Goal: Information Seeking & Learning: Find contact information

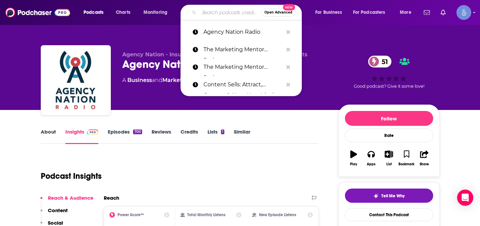
type input "[DEMOGRAPHIC_DATA] emPOWERED: Winning in Business & Life"
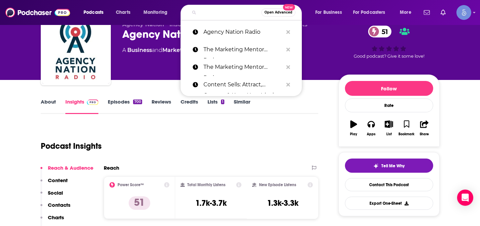
scroll to position [30, 0]
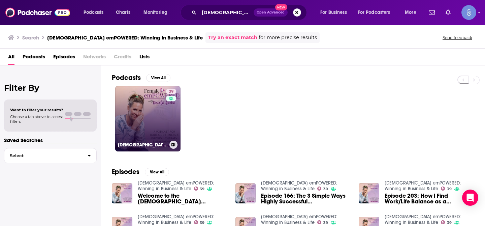
click at [142, 100] on link "39 [DEMOGRAPHIC_DATA] emPOWERED: Winning in Business & Life" at bounding box center [147, 118] width 65 height 65
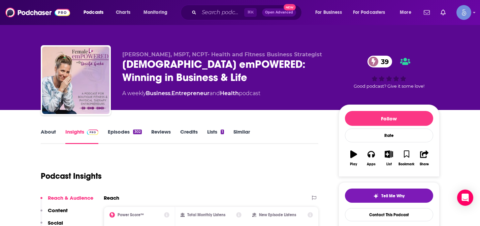
scroll to position [25, 0]
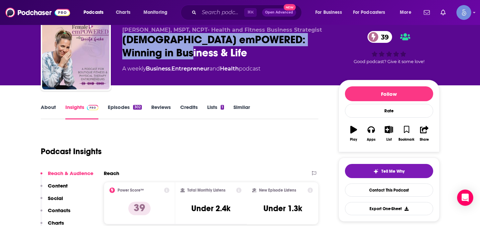
drag, startPoint x: 124, startPoint y: 41, endPoint x: 197, endPoint y: 54, distance: 74.3
click at [197, 54] on div "[DEMOGRAPHIC_DATA] emPOWERED: Winning in Business & Life 39" at bounding box center [225, 46] width 206 height 26
copy h2 "[DEMOGRAPHIC_DATA] emPOWERED: Winning in Business & Life"
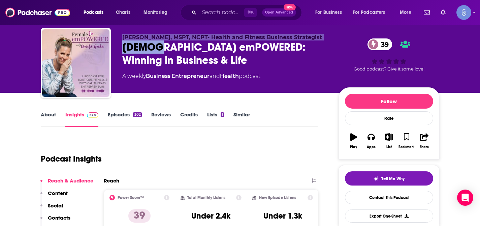
drag, startPoint x: 122, startPoint y: 39, endPoint x: 160, endPoint y: 40, distance: 37.4
click at [160, 40] on div "[PERSON_NAME], MSPT, NCPT- Health and Fitness Business Strategist [DEMOGRAPHIC_…" at bounding box center [225, 61] width 206 height 54
copy div "[PERSON_NAME], MSPT, NCPT- Health and Fitness Business Strategist [DEMOGRAPHIC_…"
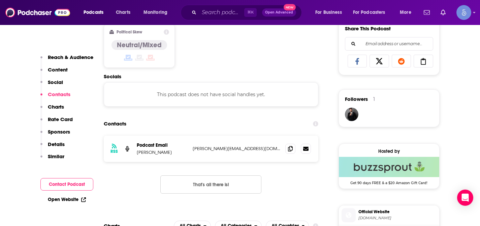
scroll to position [430, 0]
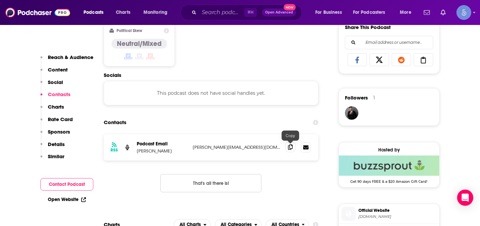
click at [288, 147] on span at bounding box center [291, 147] width 10 height 10
click at [213, 16] on input "Search podcasts, credits, & more..." at bounding box center [221, 12] width 45 height 11
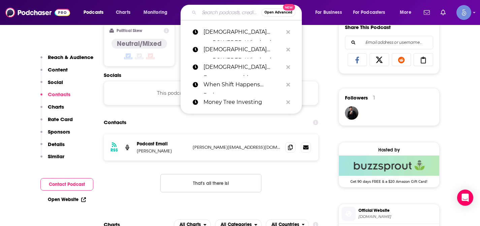
paste input "[DEMOGRAPHIC_DATA] LEADERSHIP COLLECTIVE"
type input "[DEMOGRAPHIC_DATA] LEADERSHIP COLLECTIVE"
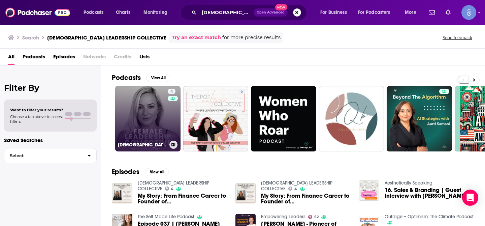
click at [143, 101] on link "4 [DEMOGRAPHIC_DATA] LEADERSHIP COLLECTIVE" at bounding box center [147, 118] width 65 height 65
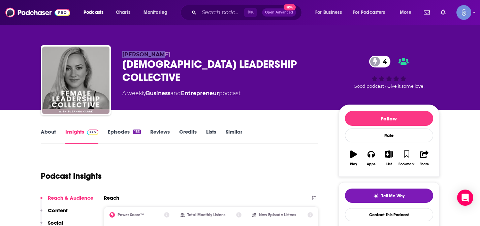
drag, startPoint x: 117, startPoint y: 52, endPoint x: 155, endPoint y: 53, distance: 38.1
click at [155, 53] on div "[PERSON_NAME] [DEMOGRAPHIC_DATA] LEADERSHIP COLLECTIVE 4 A weekly Business and …" at bounding box center [240, 81] width 399 height 73
copy span "[PERSON_NAME]"
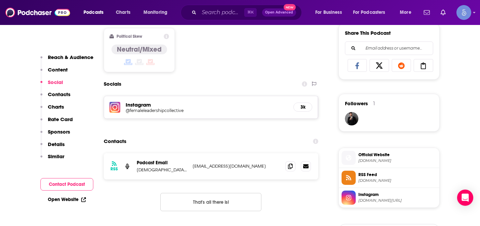
scroll to position [431, 0]
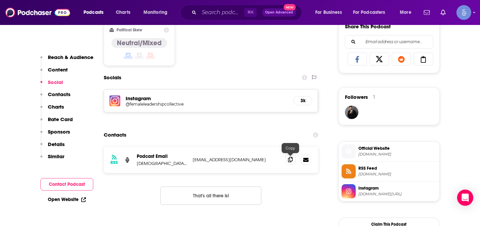
click at [290, 159] on icon at bounding box center [290, 159] width 5 height 5
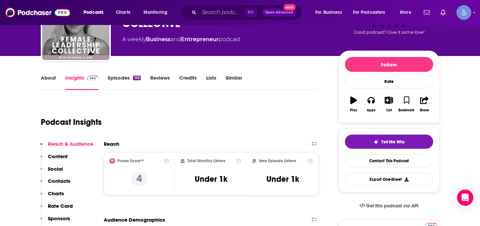
scroll to position [0, 0]
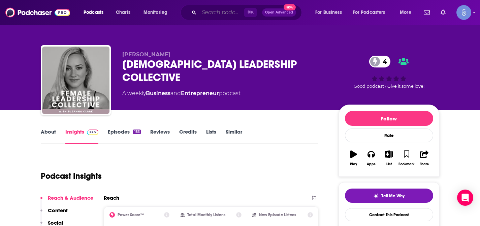
click at [217, 12] on input "Search podcasts, credits, & more..." at bounding box center [221, 12] width 45 height 11
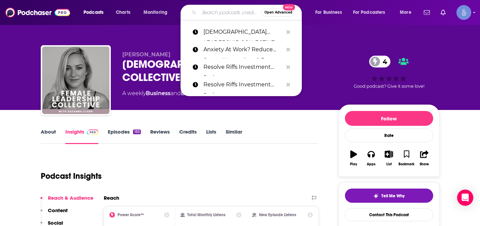
paste input "Paranormal Reality with [PERSON_NAME] (a/k/a Beyond Reality Paranormal Podcast)"
type input "Paranormal Reality with [PERSON_NAME] (a/k/a Beyond Reality Paranormal Podcast)"
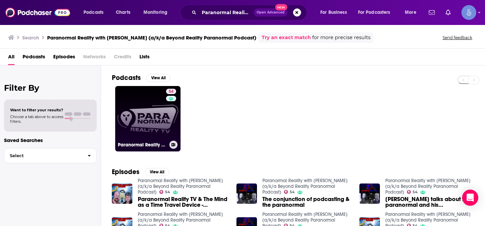
click at [158, 114] on link "54 Paranormal Reality with [PERSON_NAME] (a/k/a Beyond Reality Paranormal Podca…" at bounding box center [147, 118] width 65 height 65
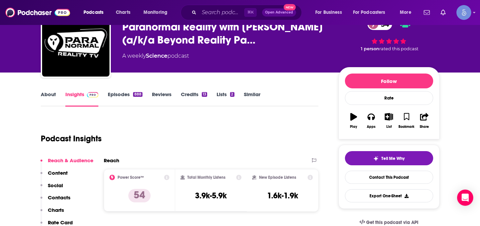
scroll to position [33, 0]
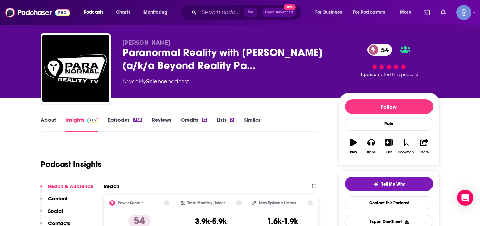
scroll to position [13, 0]
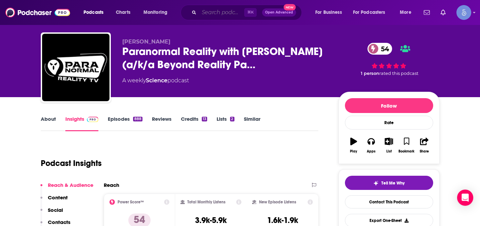
click at [209, 17] on input "Search podcasts, credits, & more..." at bounding box center [221, 12] width 45 height 11
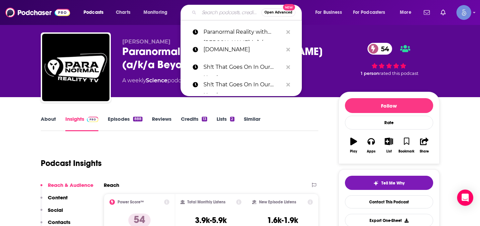
paste input "Enlightened Empaths"
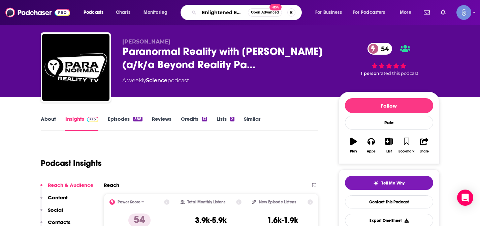
scroll to position [0, 11]
type input "Enlightened Empaths"
click at [194, 13] on icon "Search podcasts, credits, & more..." at bounding box center [194, 12] width 4 height 4
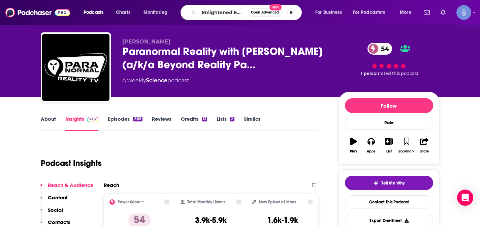
click at [194, 13] on icon "Search podcasts, credits, & more..." at bounding box center [194, 12] width 4 height 4
click at [209, 14] on input "Enlightened Empaths" at bounding box center [223, 12] width 49 height 11
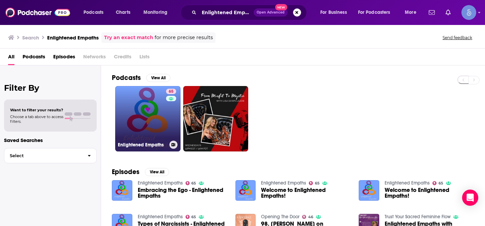
click at [151, 105] on link "65 Enlightened Empaths" at bounding box center [147, 118] width 65 height 65
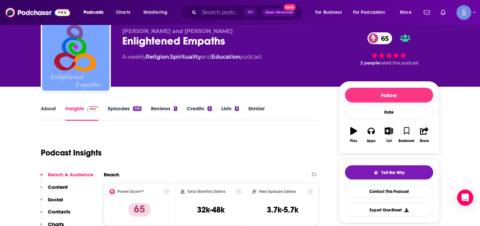
scroll to position [28, 0]
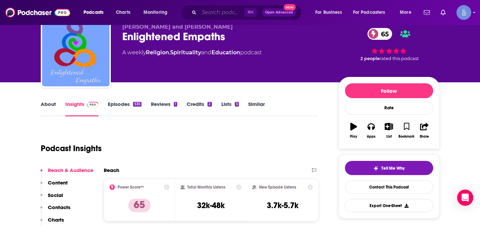
click at [225, 14] on input "Search podcasts, credits, & more..." at bounding box center [221, 12] width 45 height 11
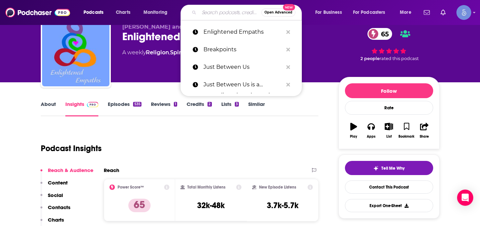
paste input "Lost or Found"
type input "Lost or Found"
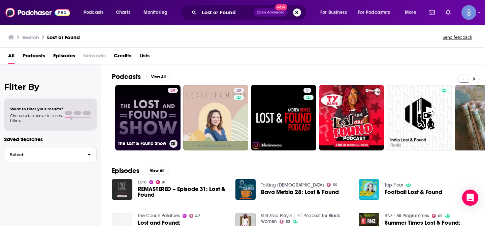
click at [147, 86] on link "39 The Lost & Found Show" at bounding box center [147, 117] width 65 height 65
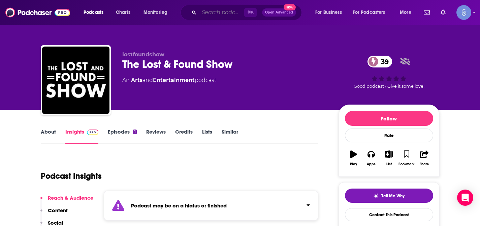
click at [206, 16] on input "Search podcasts, credits, & more..." at bounding box center [221, 12] width 45 height 11
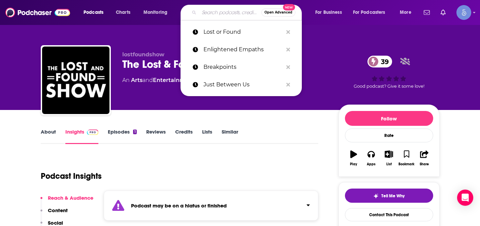
paste input "Empathic Mastery Show"
type input "Empathic Mastery Show"
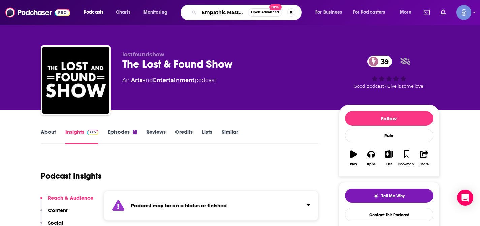
scroll to position [0, 17]
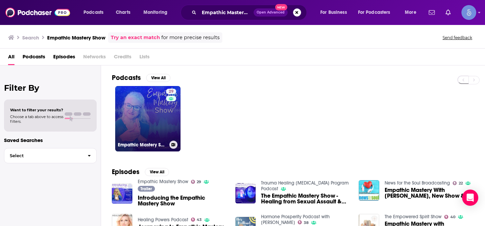
click at [146, 112] on link "29 Empathic Mastery Show" at bounding box center [147, 118] width 65 height 65
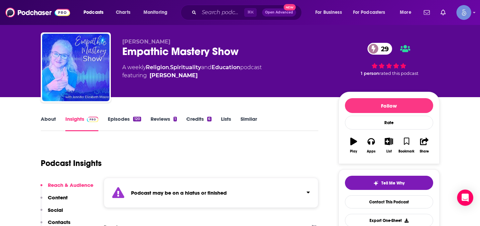
scroll to position [14, 0]
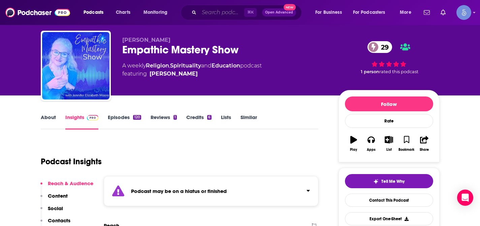
click at [226, 15] on input "Search podcasts, credits, & more..." at bounding box center [221, 12] width 45 height 11
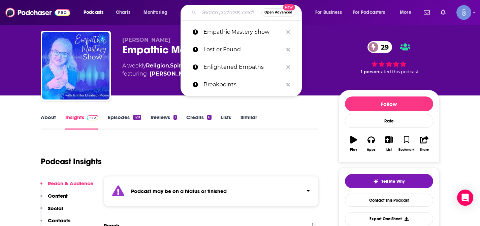
paste input "Get Yourself Optimized"
type input "Get Yourself Optimized"
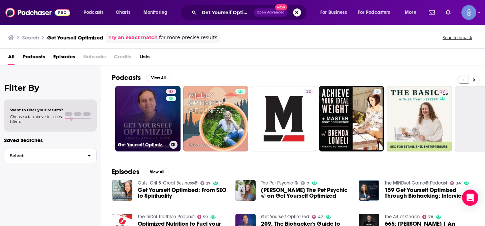
click at [148, 99] on link "47 Get Yourself Optimized" at bounding box center [147, 118] width 65 height 65
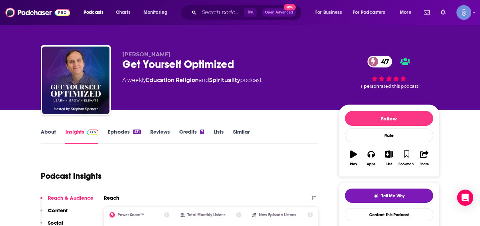
scroll to position [23, 0]
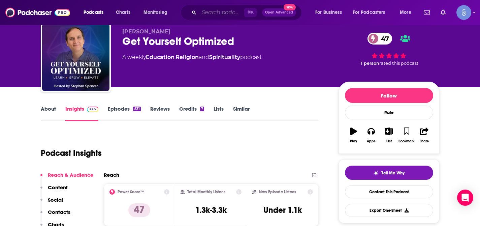
click at [223, 11] on input "Search podcasts, credits, & more..." at bounding box center [221, 12] width 45 height 11
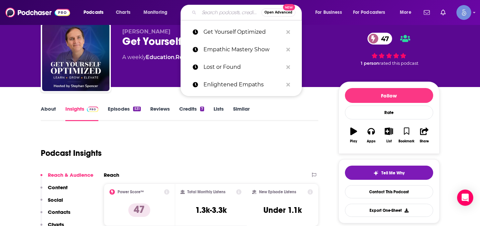
paste input "Spirit Sherpa"
type input "Spirit Sherpa"
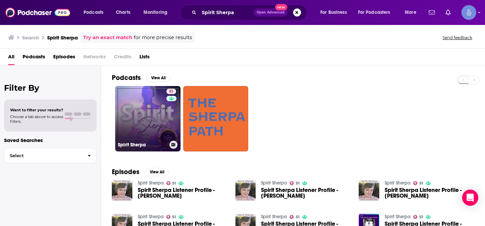
click at [156, 108] on link "51 Spirit Sherpa" at bounding box center [147, 118] width 65 height 65
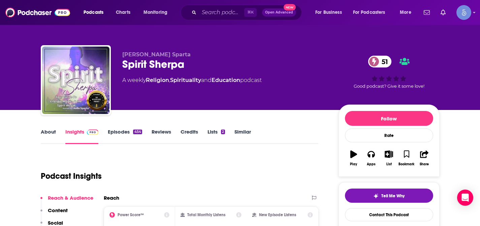
scroll to position [81, 0]
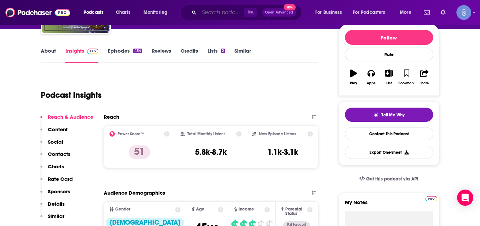
click at [222, 11] on input "Search podcasts, credits, & more..." at bounding box center [221, 12] width 45 height 11
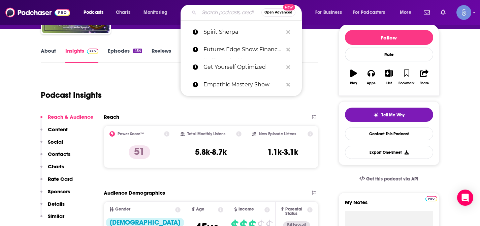
paste input "Star Family Wisdom"
type input "Star Family Wisdom"
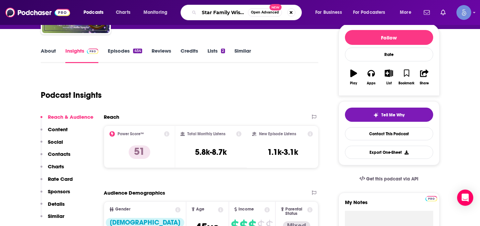
scroll to position [0, 7]
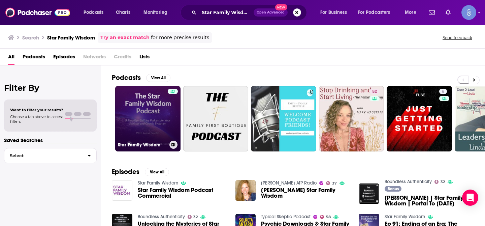
click at [146, 109] on link "Star Family Wisdom" at bounding box center [147, 118] width 65 height 65
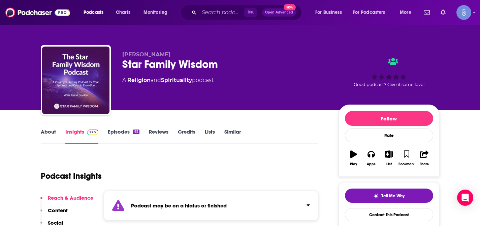
scroll to position [18, 0]
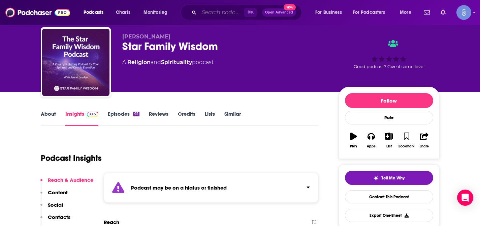
click at [223, 11] on input "Search podcasts, credits, & more..." at bounding box center [221, 12] width 45 height 11
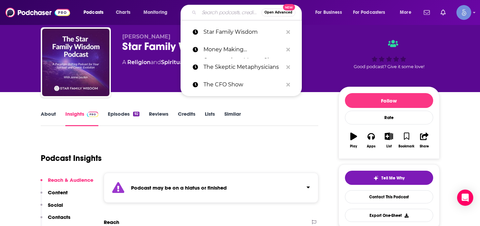
paste input "Joy Zone with [PERSON_NAME]"
type input "Joy Zone with [PERSON_NAME]"
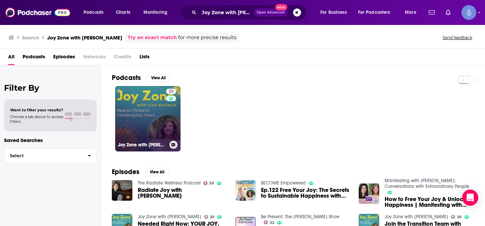
click at [124, 129] on link "20 Joy Zone with [PERSON_NAME]" at bounding box center [147, 118] width 65 height 65
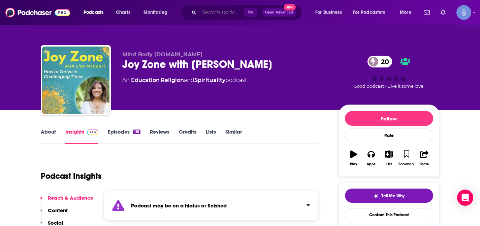
click at [215, 11] on input "Search podcasts, credits, & more..." at bounding box center [221, 12] width 45 height 11
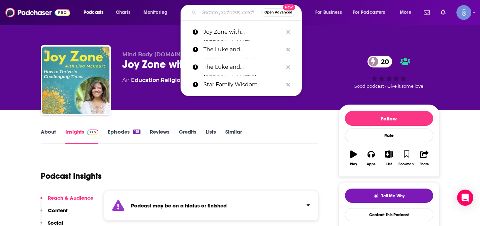
paste input "The Grimerica Show"
type input "The Grimerica Show"
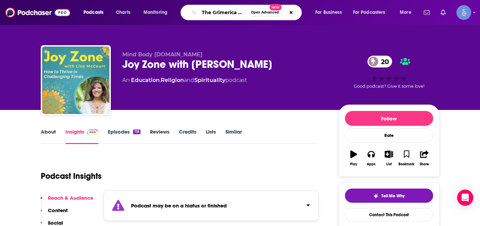
scroll to position [0, 7]
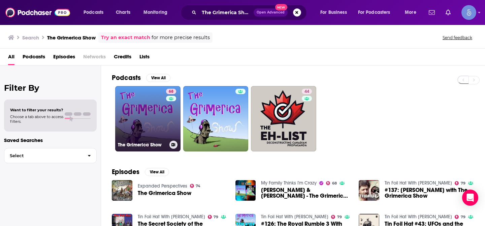
click at [144, 117] on link "68 The Grimerica Show" at bounding box center [147, 118] width 65 height 65
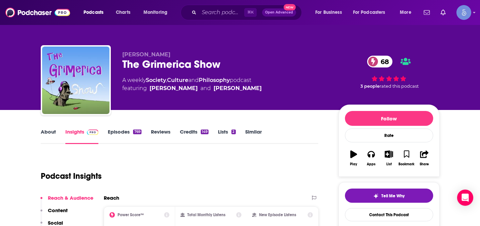
scroll to position [24, 0]
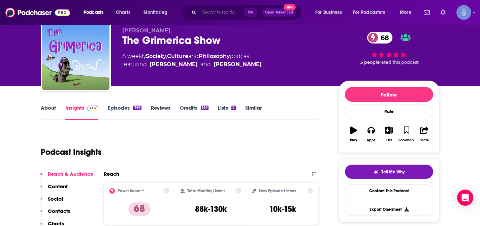
click at [228, 14] on input "Search podcasts, credits, & more..." at bounding box center [221, 12] width 45 height 11
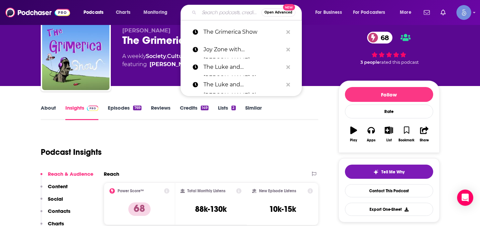
paste input "Psychic Teachers"
type input "Psychic Teachers"
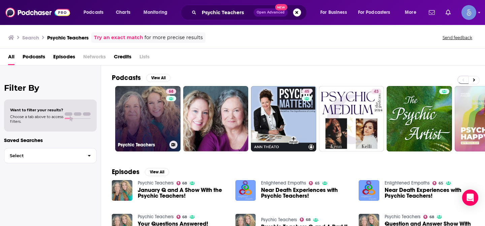
click at [138, 118] on link "68 Psychic Teachers" at bounding box center [147, 118] width 65 height 65
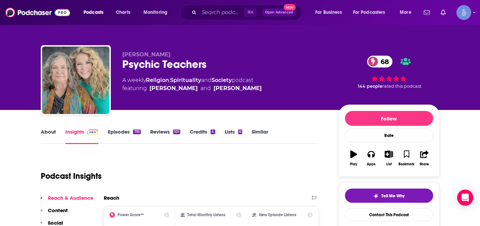
scroll to position [29, 0]
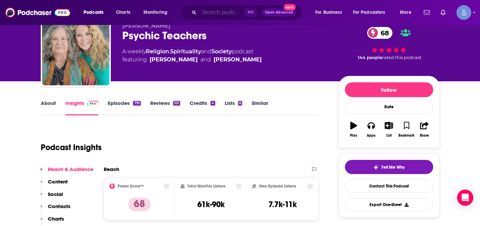
click at [228, 8] on input "Search podcasts, credits, & more..." at bounding box center [221, 12] width 45 height 11
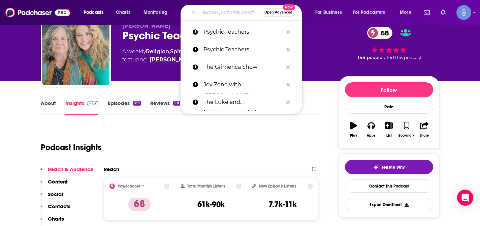
paste input "[PERSON_NAME]'s Guy Radio with [PERSON_NAME]"
type input "[PERSON_NAME]'s Guy Radio with [PERSON_NAME]"
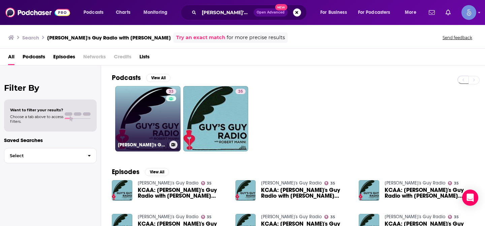
click at [147, 108] on link "33 [PERSON_NAME]'s Guy Radio with [PERSON_NAME]" at bounding box center [147, 118] width 65 height 65
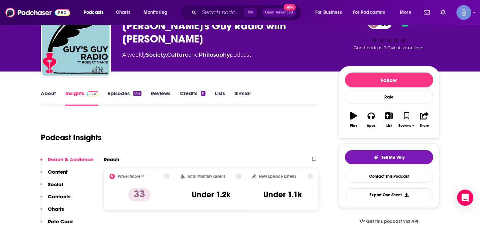
scroll to position [39, 0]
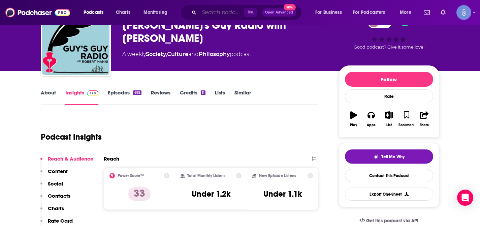
click at [222, 11] on input "Search podcasts, credits, & more..." at bounding box center [221, 12] width 45 height 11
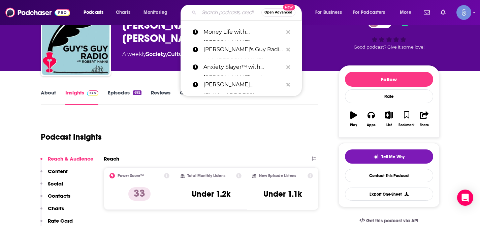
paste input "Intuitive Connection"
type input "Intuitive Connection"
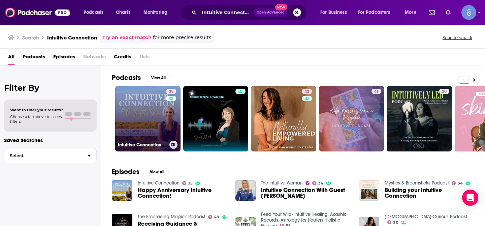
click at [144, 126] on link "35 Intuitive Connection" at bounding box center [147, 118] width 65 height 65
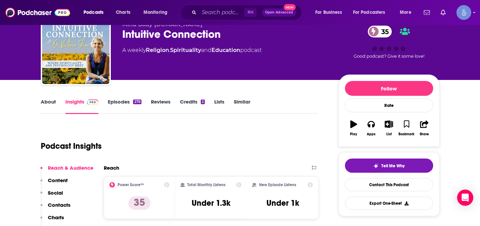
scroll to position [31, 0]
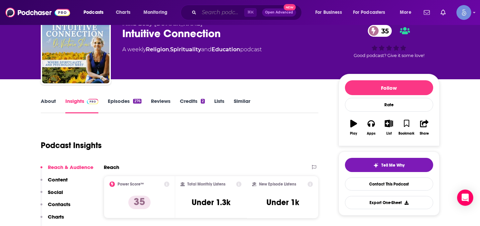
click at [222, 10] on input "Search podcasts, credits, & more..." at bounding box center [221, 12] width 45 height 11
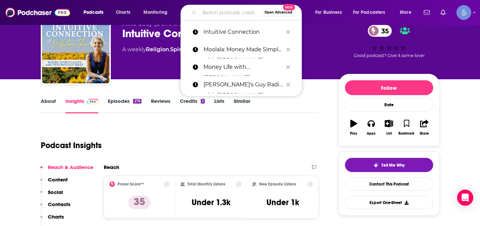
paste input "Microdosing For Healing"
type input "Microdosing For Healing"
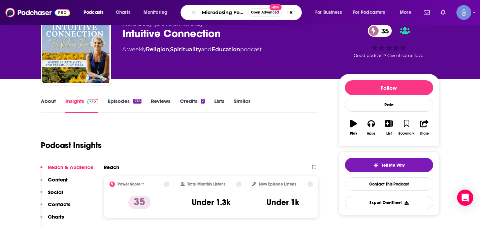
scroll to position [0, 18]
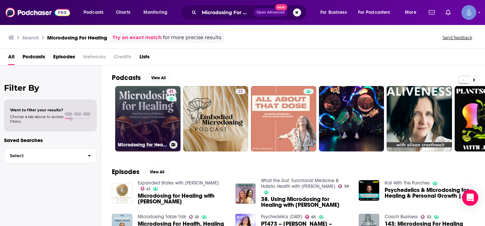
click at [144, 111] on link "41 Microdosing For Healing" at bounding box center [147, 118] width 65 height 65
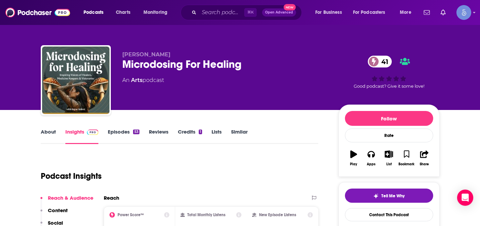
scroll to position [33, 0]
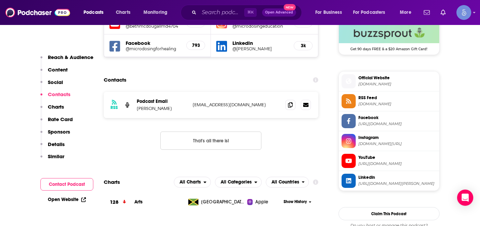
click at [289, 104] on icon at bounding box center [290, 104] width 5 height 5
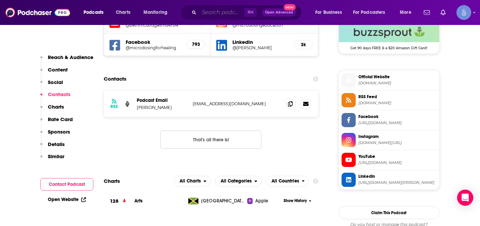
click at [218, 15] on input "Search podcasts, credits, & more..." at bounding box center [221, 12] width 45 height 11
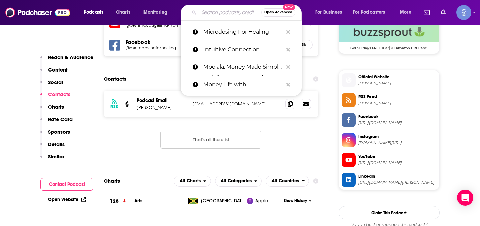
paste input "Psychic Teachers"
type input "Psychic Teachers"
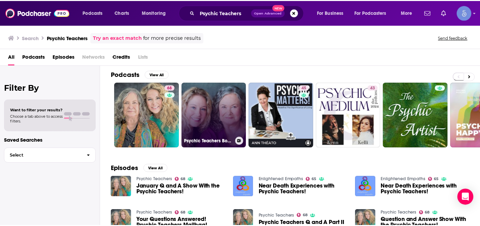
scroll to position [4, 0]
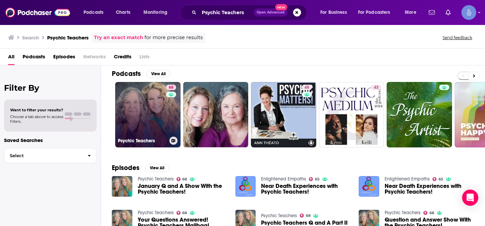
click at [158, 98] on link "68 Psychic Teachers" at bounding box center [147, 114] width 65 height 65
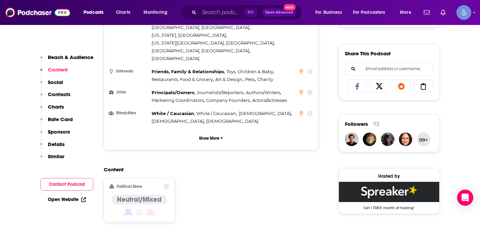
scroll to position [513, 0]
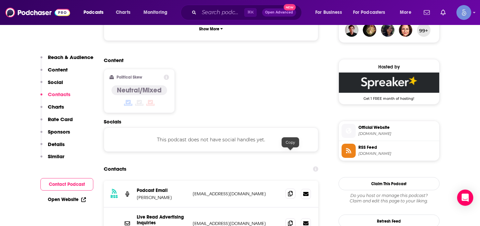
click at [291, 191] on icon at bounding box center [290, 193] width 5 height 5
click at [220, 10] on input "Search podcasts, credits, & more..." at bounding box center [221, 12] width 45 height 11
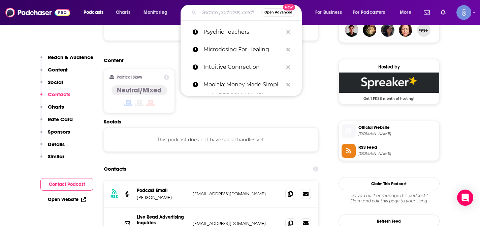
paste input "The Grimerica Show"
type input "The Grimerica Show"
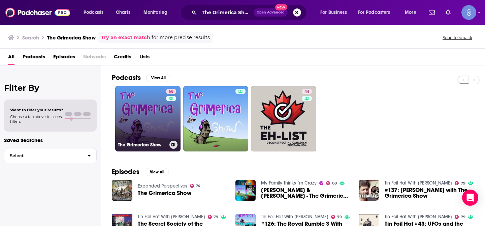
click at [153, 120] on link "68 The Grimerica Show" at bounding box center [147, 118] width 65 height 65
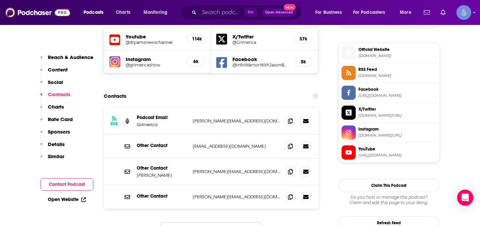
scroll to position [601, 0]
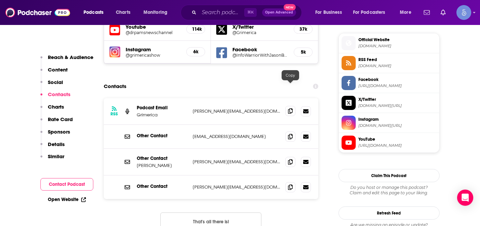
click at [291, 108] on icon at bounding box center [290, 110] width 5 height 5
click at [292, 134] on icon at bounding box center [290, 136] width 5 height 5
click at [292, 159] on icon at bounding box center [290, 161] width 5 height 5
click at [293, 182] on span at bounding box center [291, 187] width 10 height 10
click at [213, 15] on input "Search podcasts, credits, & more..." at bounding box center [221, 12] width 45 height 11
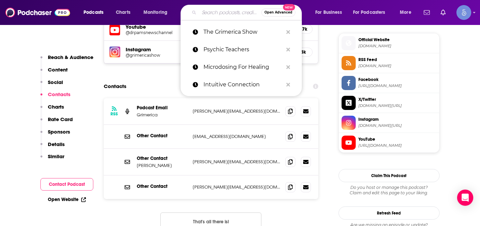
paste input "Spirit Sherpa"
type input "Spirit Sherpa"
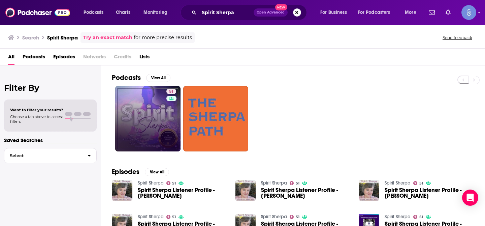
click at [160, 113] on link "51" at bounding box center [147, 118] width 65 height 65
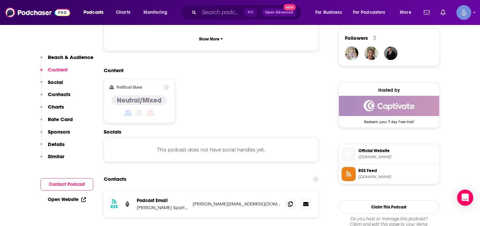
scroll to position [522, 0]
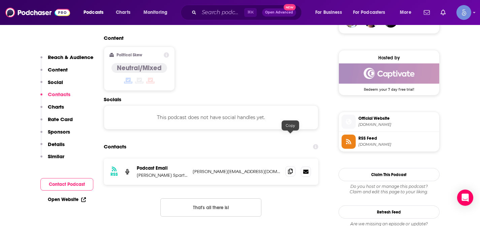
click at [292, 169] on icon at bounding box center [290, 171] width 5 height 5
click at [220, 14] on input "Search podcasts, credits, & more..." at bounding box center [221, 12] width 45 height 11
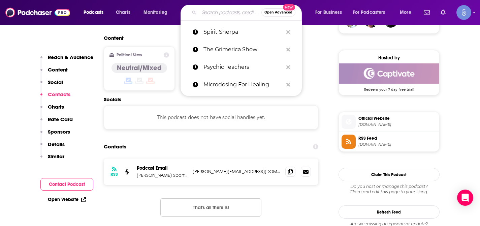
paste input "Get Yourself Optimized"
type input "Get Yourself Optimized"
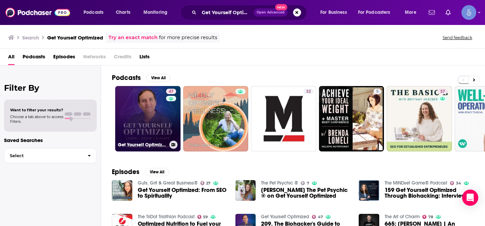
click at [150, 116] on link "47 Get Yourself Optimized" at bounding box center [147, 118] width 65 height 65
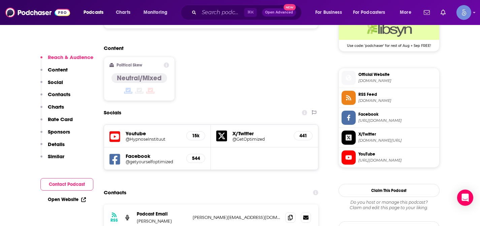
scroll to position [519, 0]
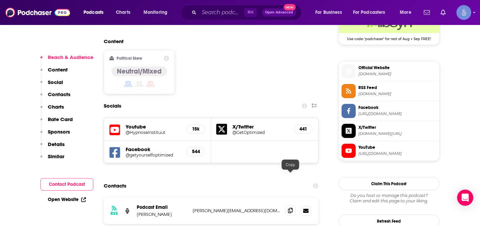
click at [291, 208] on icon at bounding box center [290, 210] width 5 height 5
click at [217, 16] on input "Search podcasts, credits, & more..." at bounding box center [221, 12] width 45 height 11
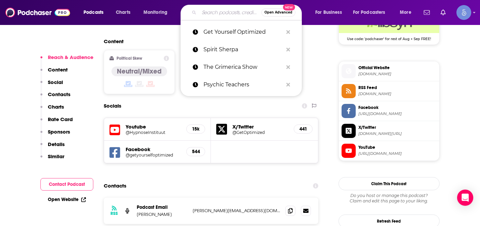
paste input "Enlightened Empaths"
type input "Enlightened Empaths"
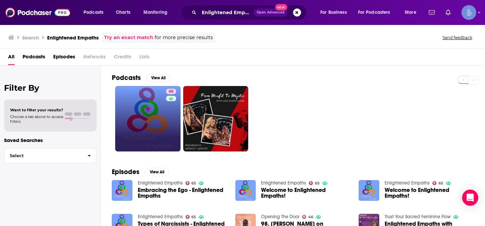
click at [147, 113] on link "65" at bounding box center [147, 118] width 65 height 65
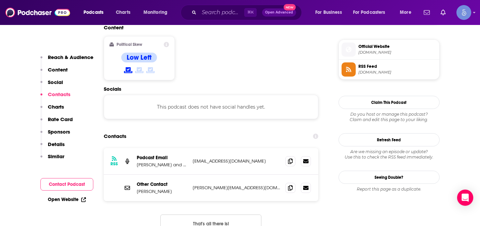
scroll to position [534, 0]
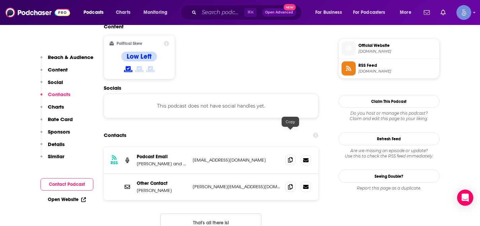
click at [291, 157] on icon at bounding box center [290, 159] width 5 height 5
click at [292, 184] on icon at bounding box center [290, 186] width 5 height 5
